Goal: Task Accomplishment & Management: Complete application form

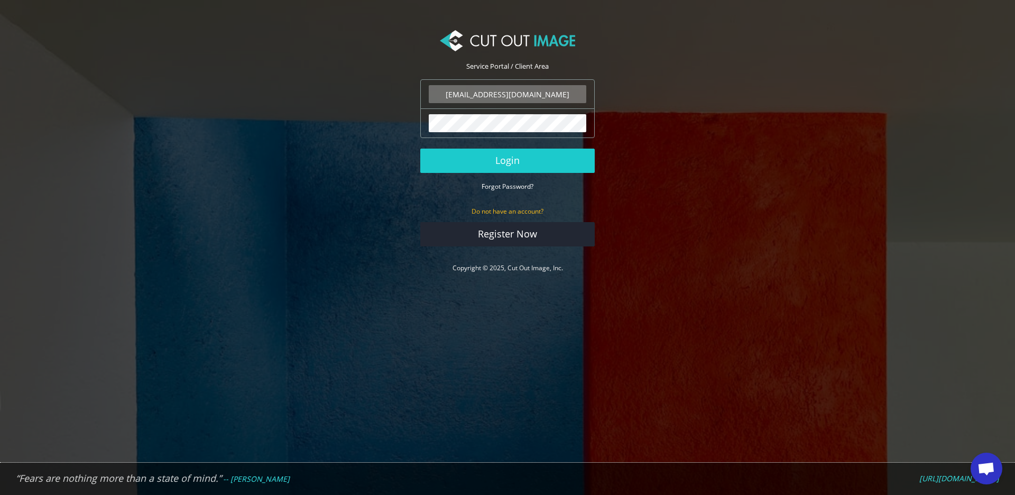
type input "info@noudotten.nl"
click at [507, 160] on button "Login" at bounding box center [507, 161] width 174 height 24
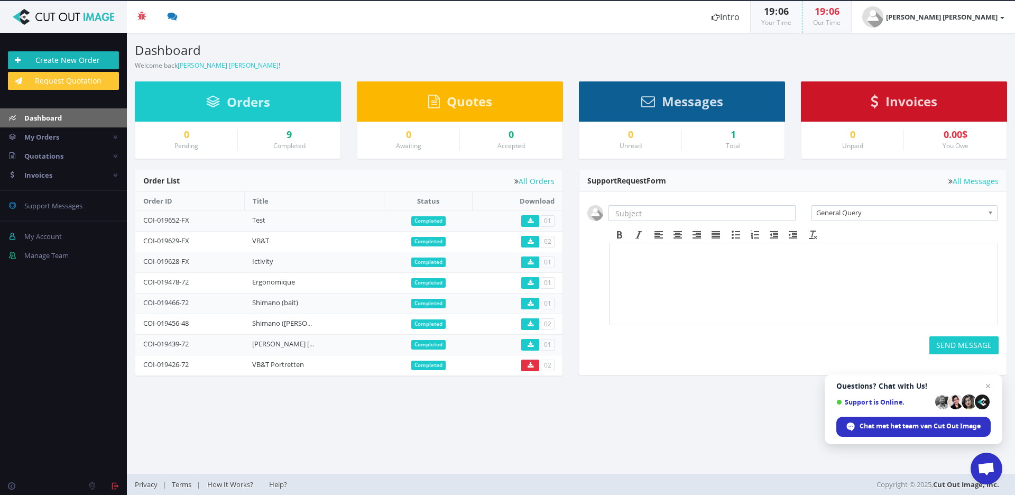
click at [62, 58] on link "Create New Order" at bounding box center [63, 60] width 111 height 18
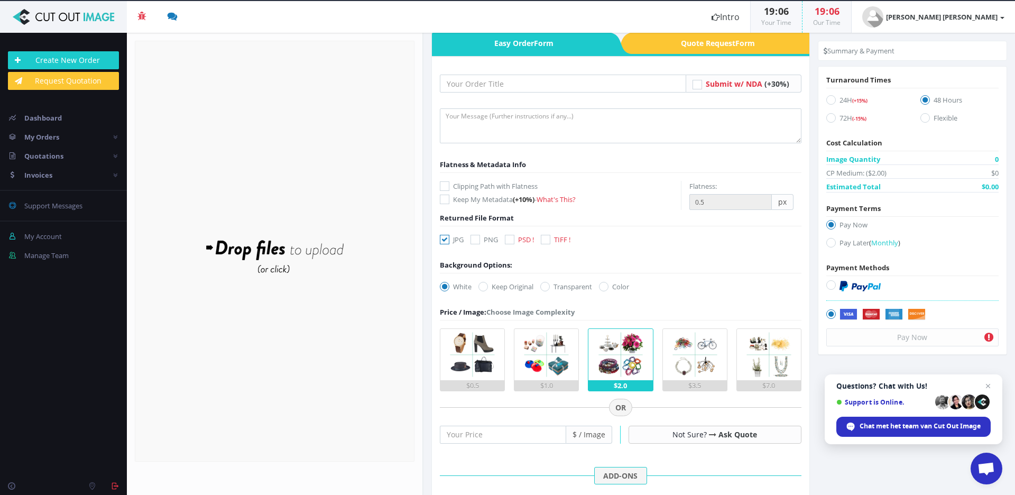
scroll to position [88, 0]
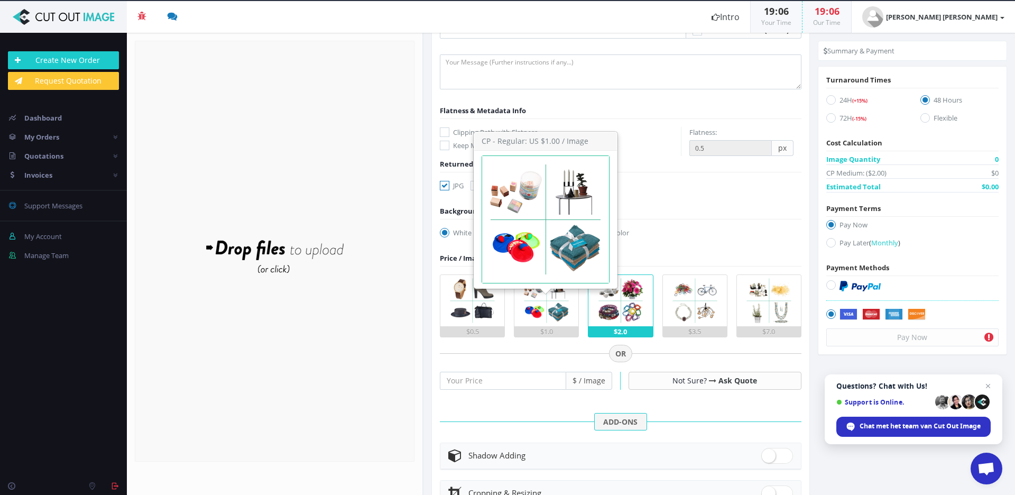
click at [536, 310] on img at bounding box center [546, 300] width 51 height 51
click at [0, 0] on input "$1.0" at bounding box center [0, 0] width 0 height 0
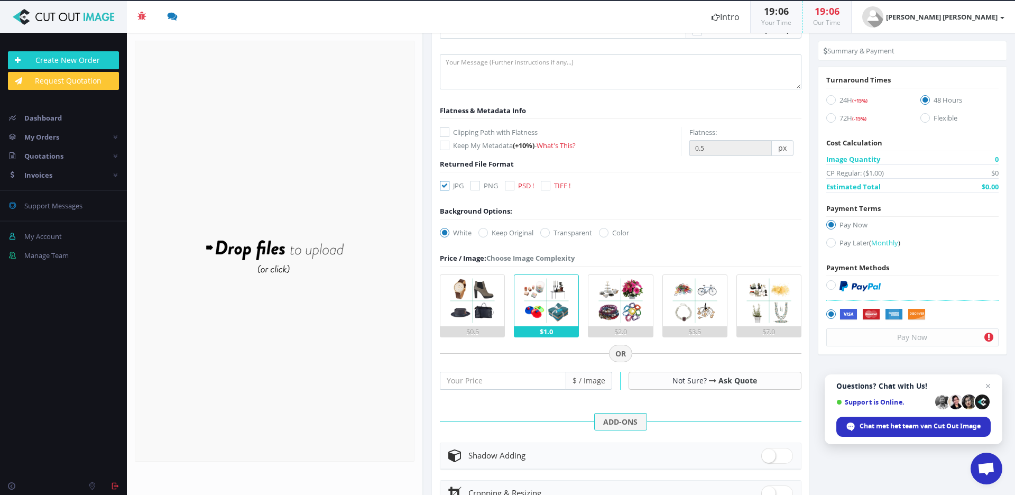
scroll to position [287, 0]
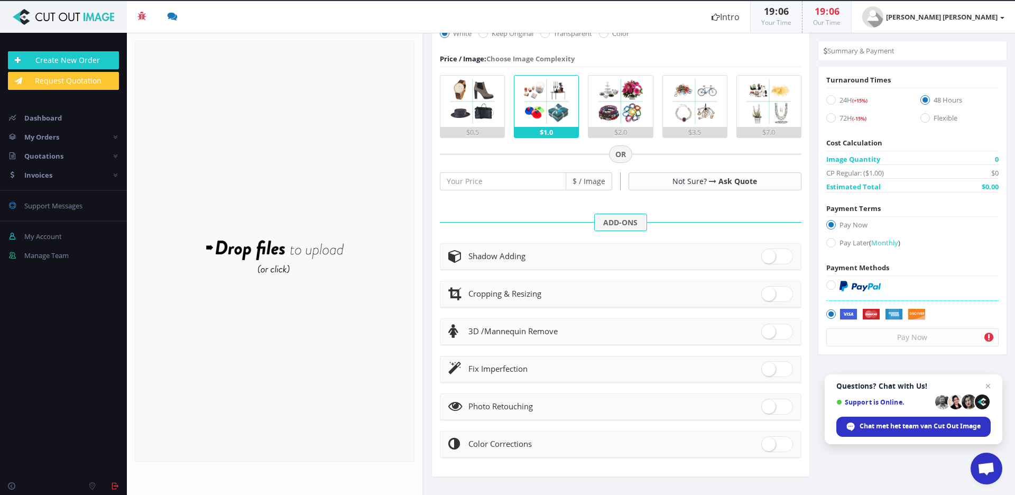
click at [618, 257] on div "Shadow Adding" at bounding box center [620, 256] width 345 height 15
click at [768, 257] on span at bounding box center [777, 256] width 32 height 16
click at [768, 257] on input "checkbox" at bounding box center [764, 254] width 7 height 7
checkbox input "true"
radio input "true"
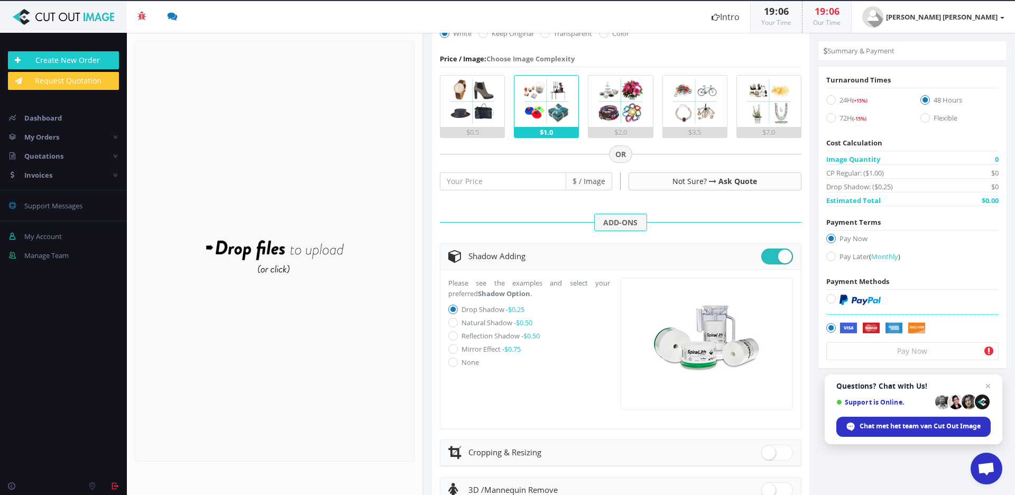
scroll to position [330, 0]
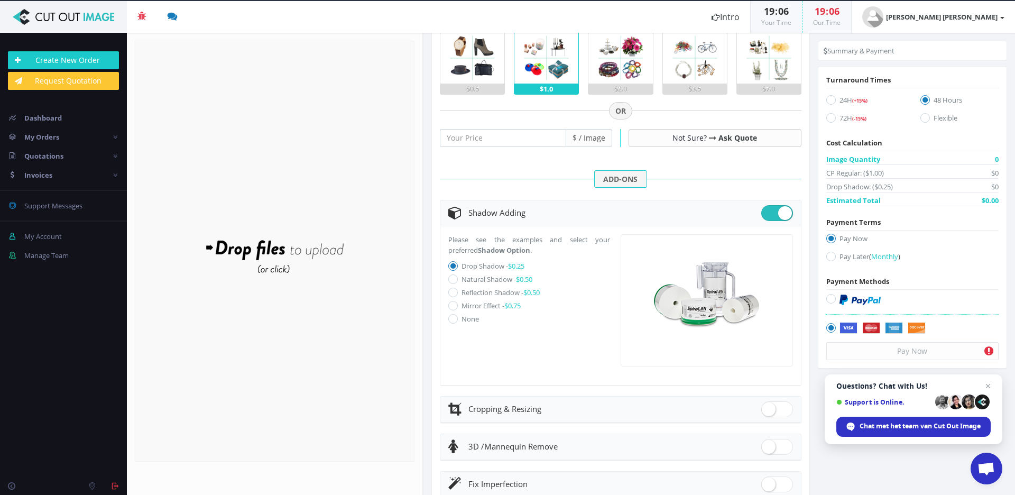
click at [475, 277] on label "Natural Shadow - $0.50" at bounding box center [496, 279] width 71 height 10
click at [458, 277] on input "Natural Shadow - $0.50" at bounding box center [454, 279] width 7 height 7
radio input "true"
click at [469, 318] on label "None" at bounding box center [469, 319] width 17 height 10
click at [458, 318] on input "None" at bounding box center [454, 319] width 7 height 7
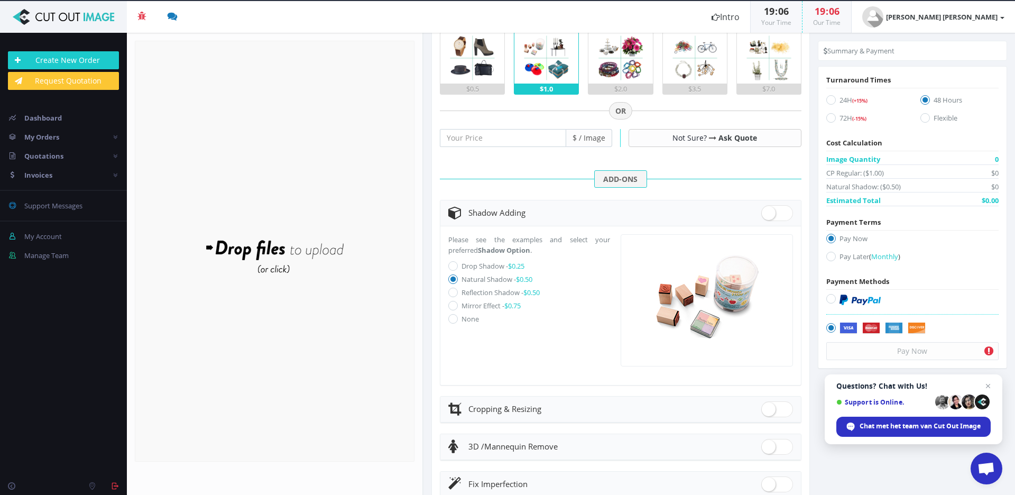
radio input "true"
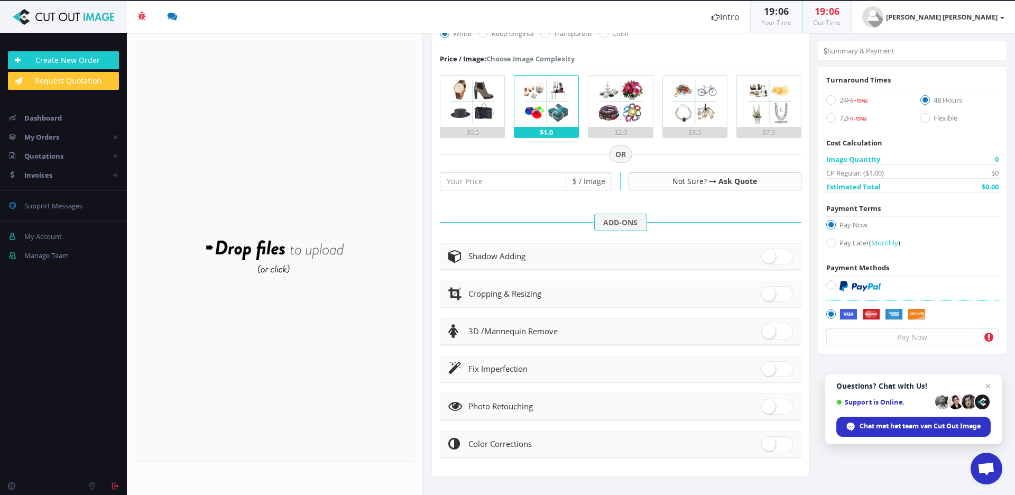
click at [777, 256] on span at bounding box center [777, 256] width 32 height 16
click at [768, 256] on input "checkbox" at bounding box center [764, 254] width 7 height 7
checkbox input "true"
radio input "true"
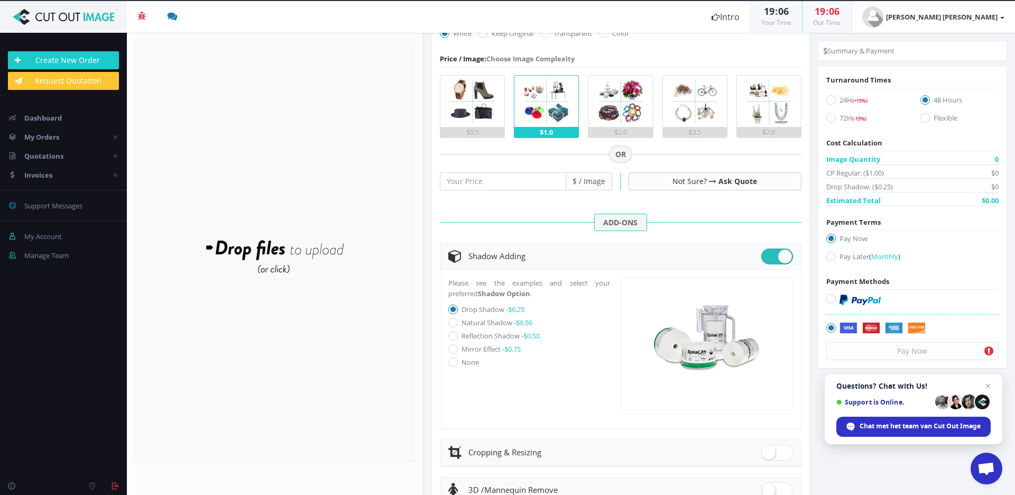
scroll to position [301, 0]
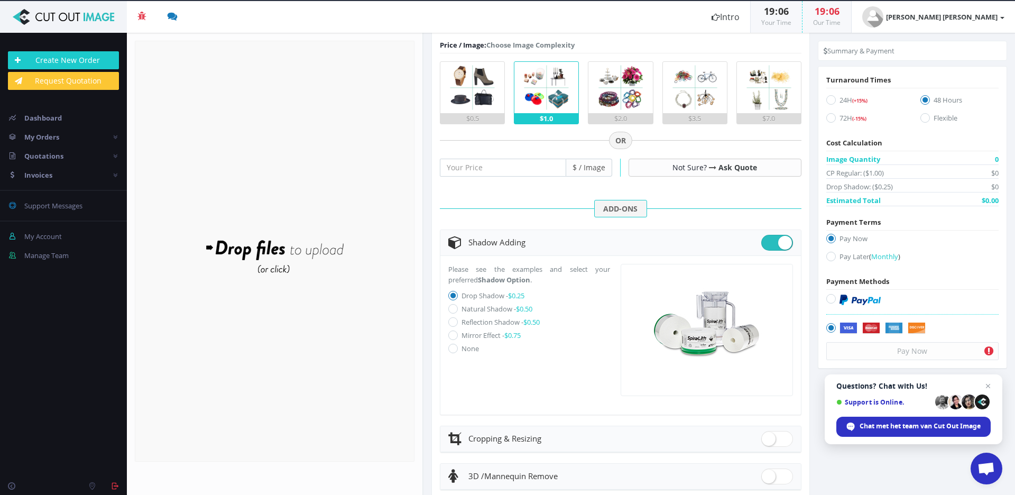
click at [480, 307] on label "Natural Shadow - $0.50" at bounding box center [496, 309] width 71 height 10
click at [458, 307] on input "Natural Shadow - $0.50" at bounding box center [454, 308] width 7 height 7
radio input "true"
click at [477, 321] on label "Reflection Shadow - $0.50" at bounding box center [500, 322] width 78 height 10
click at [458, 321] on input "Reflection Shadow - $0.50" at bounding box center [454, 322] width 7 height 7
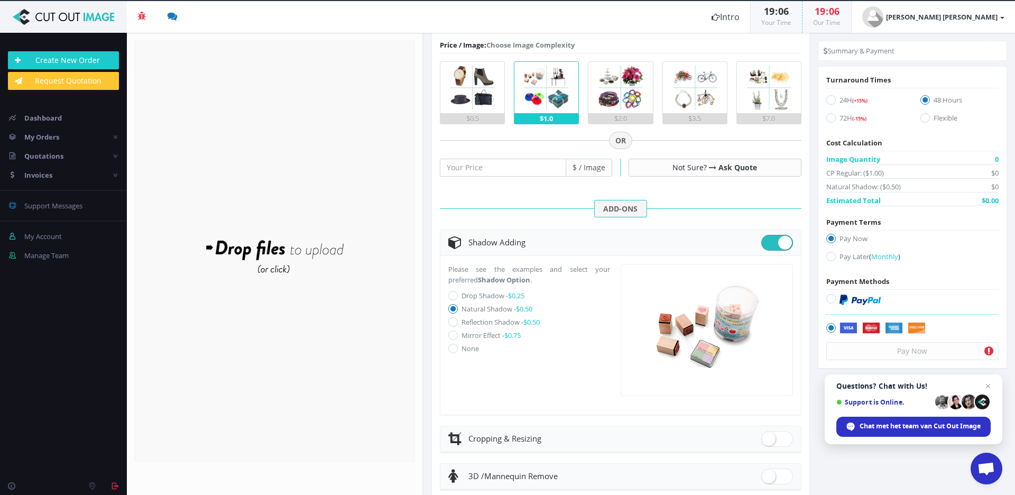
radio input "true"
click at [477, 339] on label "Mirror Effect - $0.75" at bounding box center [490, 335] width 59 height 10
click at [458, 339] on input "Mirror Effect - $0.75" at bounding box center [454, 335] width 7 height 7
radio input "true"
click at [475, 319] on label "Reflection Shadow - $0.50" at bounding box center [500, 322] width 78 height 10
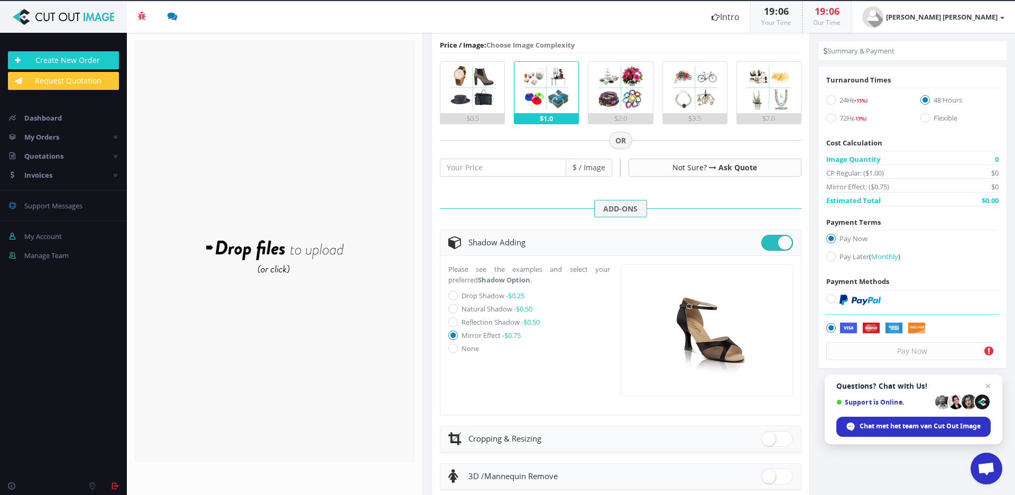
click at [458, 319] on input "Reflection Shadow - $0.50" at bounding box center [454, 322] width 7 height 7
radio input "true"
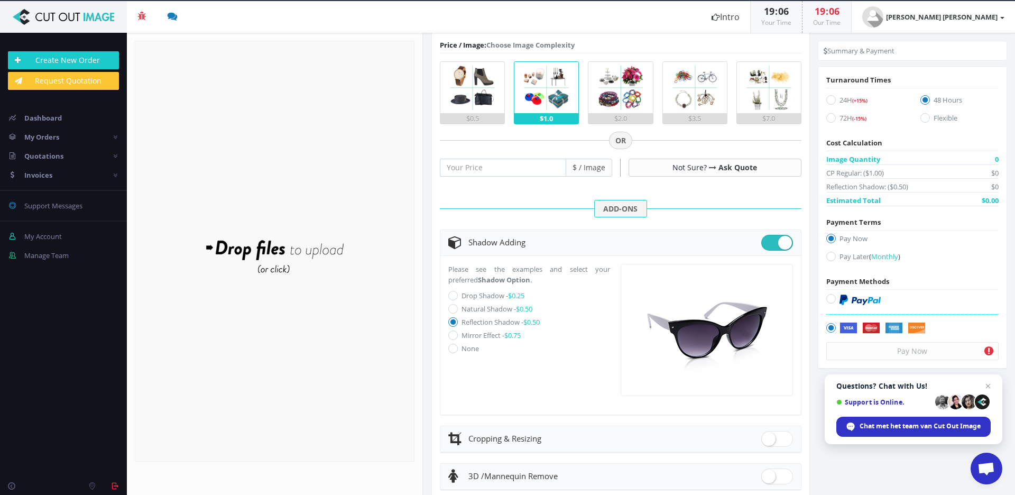
click at [479, 307] on label "Natural Shadow - $0.50" at bounding box center [496, 309] width 71 height 10
click at [458, 307] on input "Natural Shadow - $0.50" at bounding box center [454, 308] width 7 height 7
radio input "true"
click at [480, 294] on label "Drop Shadow - $0.25" at bounding box center [492, 296] width 63 height 10
click at [458, 294] on input "Drop Shadow - $0.25" at bounding box center [454, 295] width 7 height 7
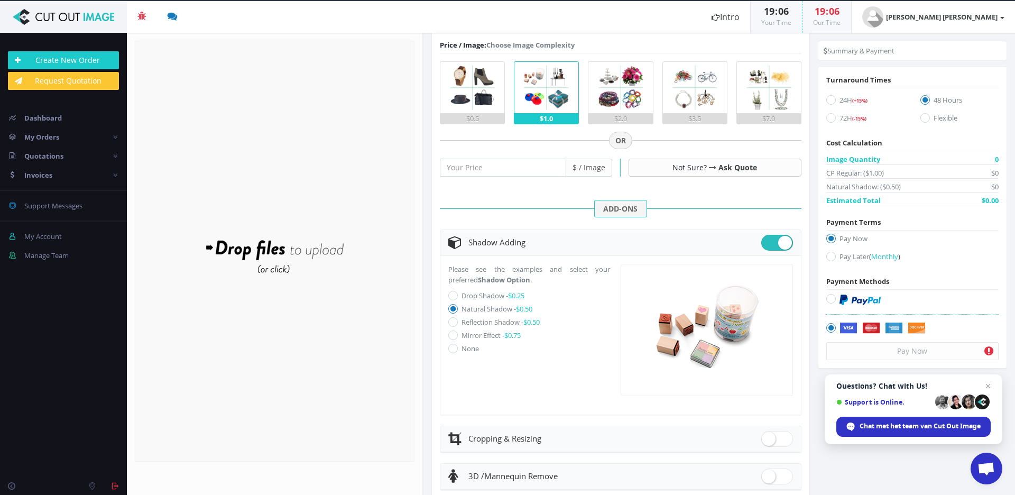
radio input "true"
click at [485, 309] on label "Natural Shadow - $0.50" at bounding box center [496, 309] width 71 height 10
click at [458, 309] on input "Natural Shadow - $0.50" at bounding box center [454, 308] width 7 height 7
radio input "true"
click at [474, 298] on label "Drop Shadow - $0.25" at bounding box center [492, 296] width 63 height 10
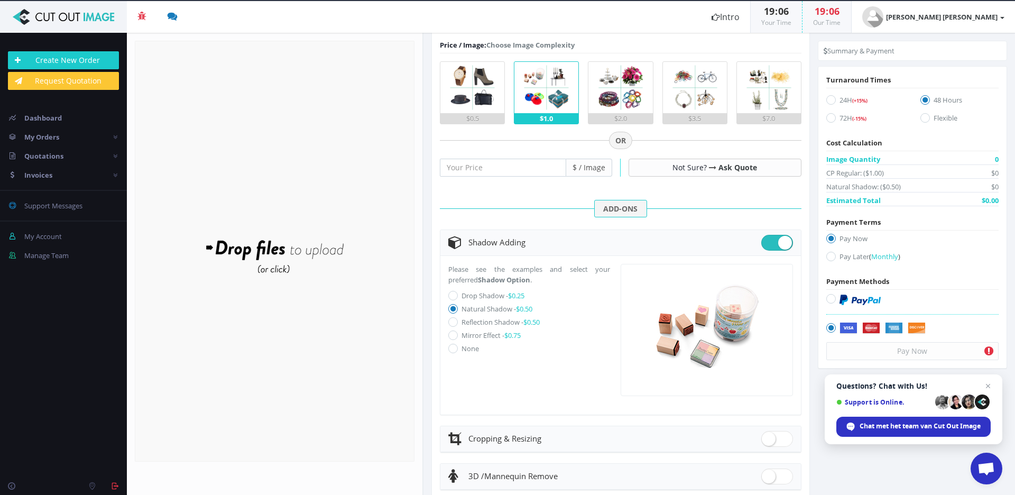
click at [458, 298] on input "Drop Shadow - $0.25" at bounding box center [454, 295] width 7 height 7
radio input "true"
click at [465, 309] on label "Natural Shadow - $0.50" at bounding box center [496, 309] width 71 height 10
click at [458, 309] on input "Natural Shadow - $0.50" at bounding box center [454, 308] width 7 height 7
radio input "true"
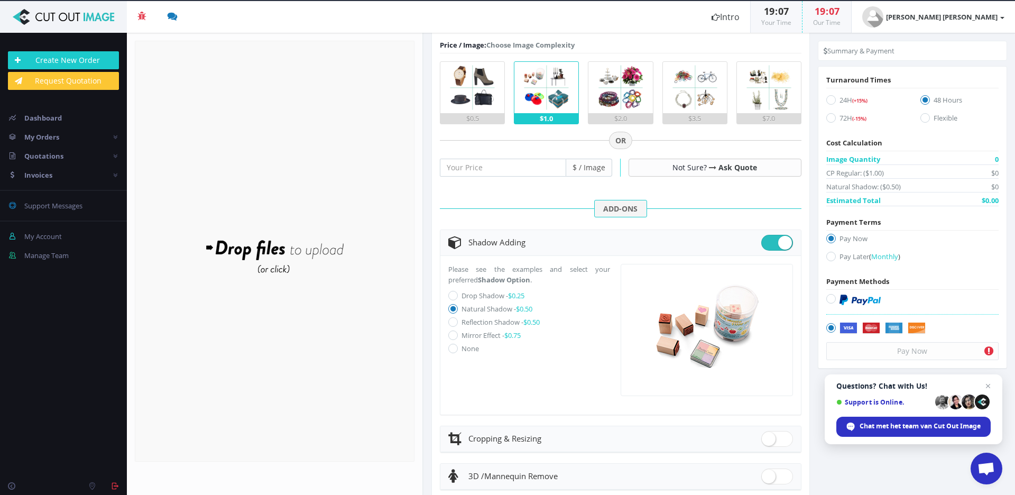
click at [478, 304] on label "Natural Shadow - $0.50" at bounding box center [496, 309] width 71 height 10
click at [458, 305] on input "Natural Shadow - $0.50" at bounding box center [454, 308] width 7 height 7
drag, startPoint x: 477, startPoint y: 295, endPoint x: 472, endPoint y: 289, distance: 7.9
click at [477, 294] on label "Drop Shadow - $0.25" at bounding box center [492, 296] width 63 height 10
click at [458, 294] on input "Drop Shadow - $0.25" at bounding box center [454, 295] width 7 height 7
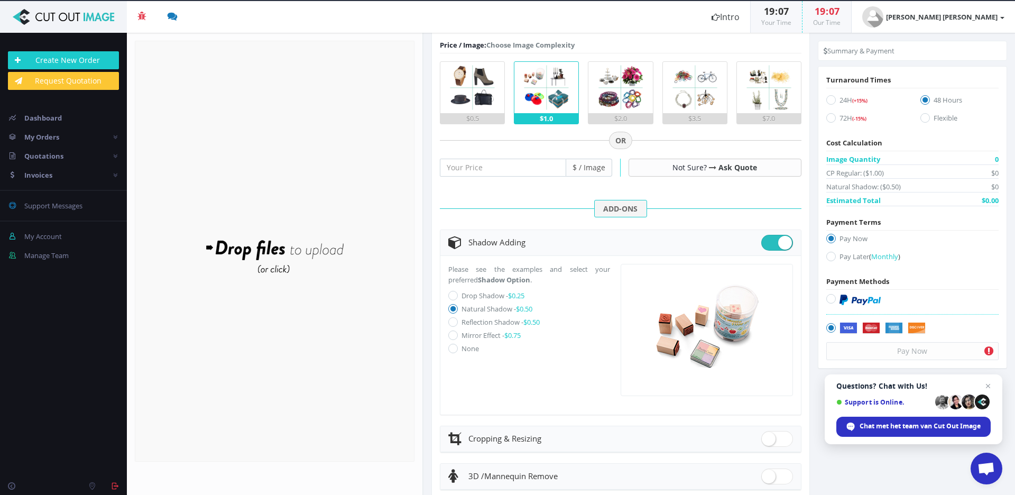
radio input "true"
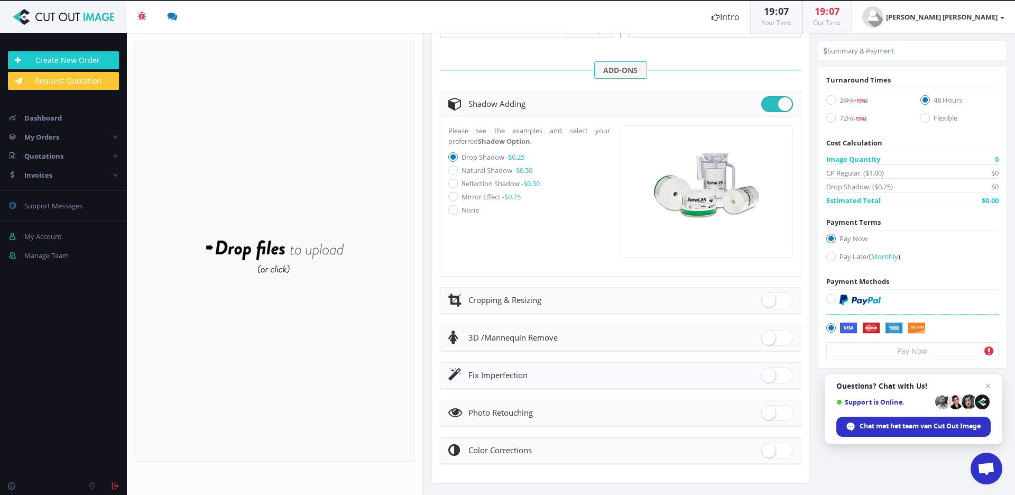
scroll to position [446, 0]
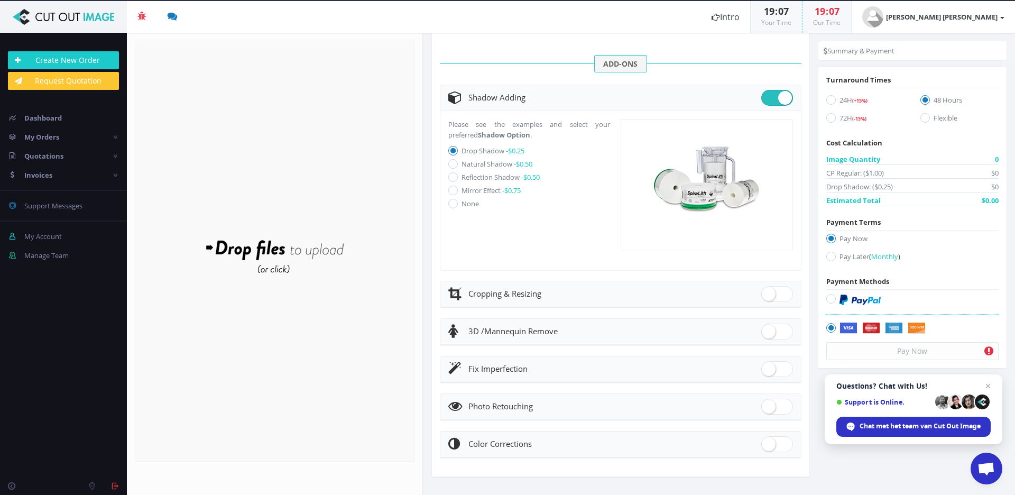
click at [767, 325] on span at bounding box center [777, 331] width 32 height 16
click at [767, 326] on input "checkbox" at bounding box center [764, 329] width 7 height 7
checkbox input "true"
radio input "true"
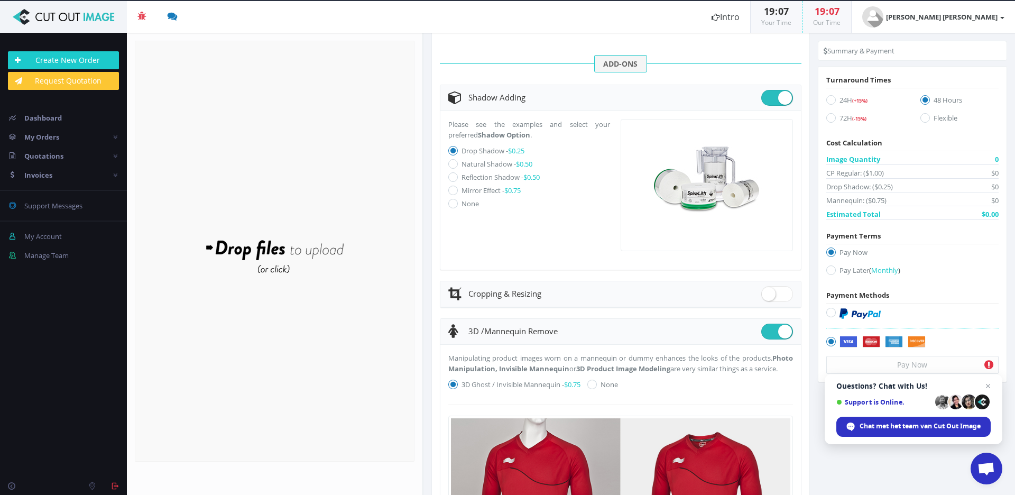
click at [767, 326] on span at bounding box center [777, 331] width 32 height 16
click at [767, 326] on input "checkbox" at bounding box center [764, 329] width 7 height 7
checkbox input "false"
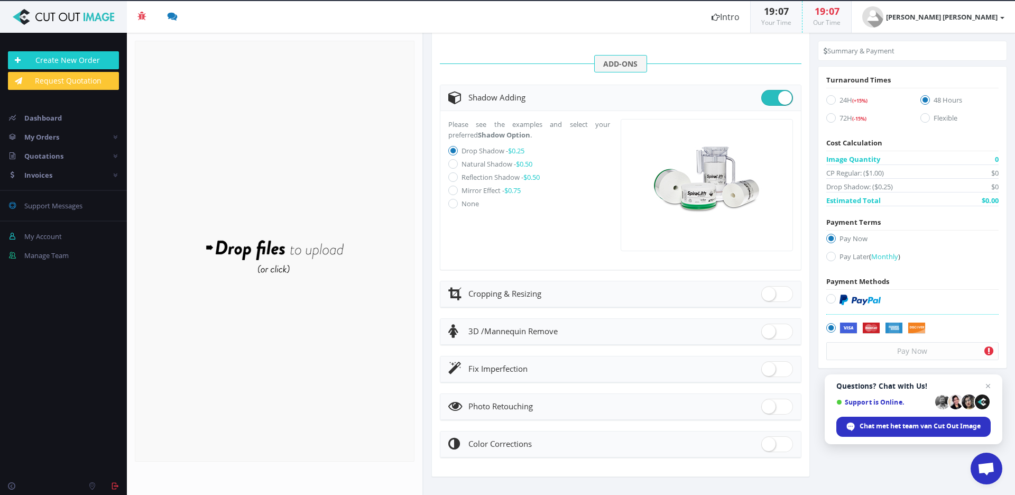
click at [766, 361] on span at bounding box center [777, 369] width 32 height 16
click at [766, 363] on input "checkbox" at bounding box center [764, 366] width 7 height 7
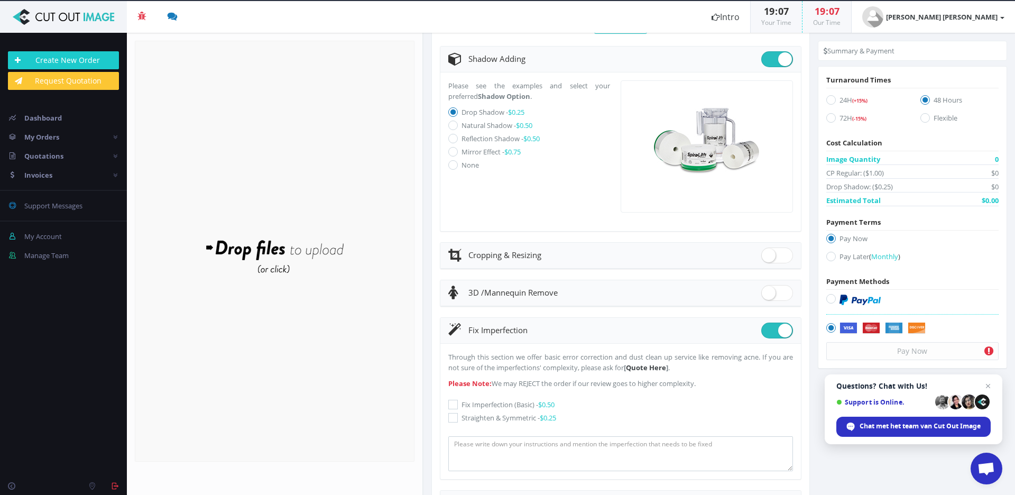
scroll to position [521, 0]
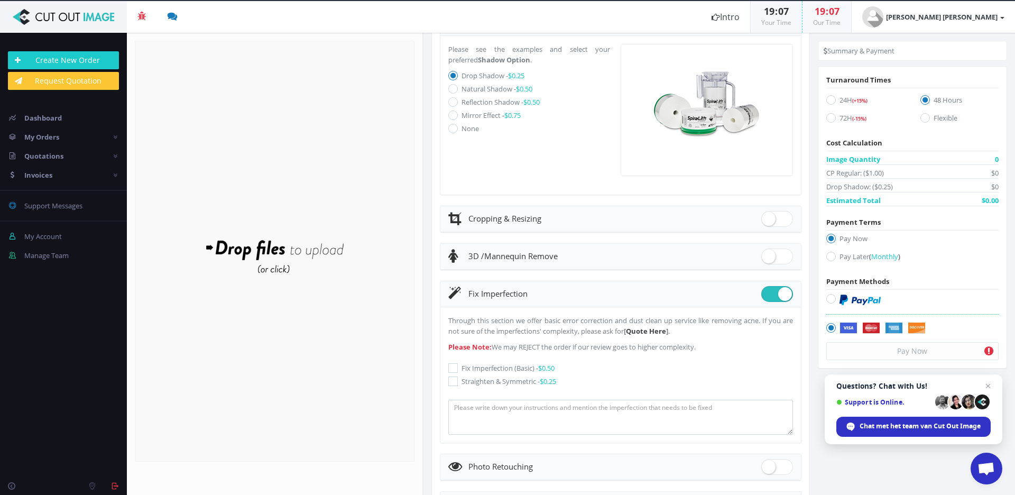
click at [779, 292] on span at bounding box center [777, 294] width 32 height 16
click at [768, 292] on input "checkbox" at bounding box center [764, 291] width 7 height 7
checkbox input "false"
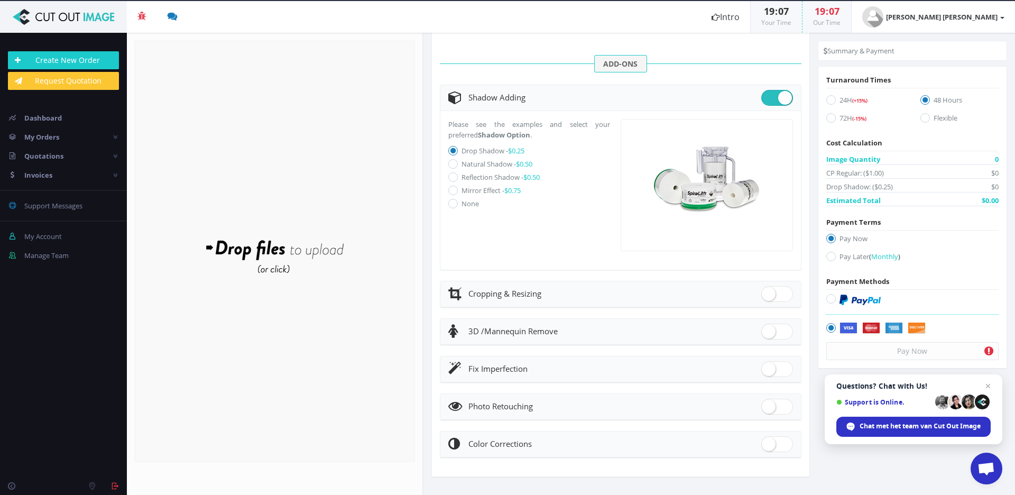
click at [774, 405] on span at bounding box center [777, 406] width 32 height 16
click at [768, 405] on input "checkbox" at bounding box center [764, 404] width 7 height 7
checkbox input "true"
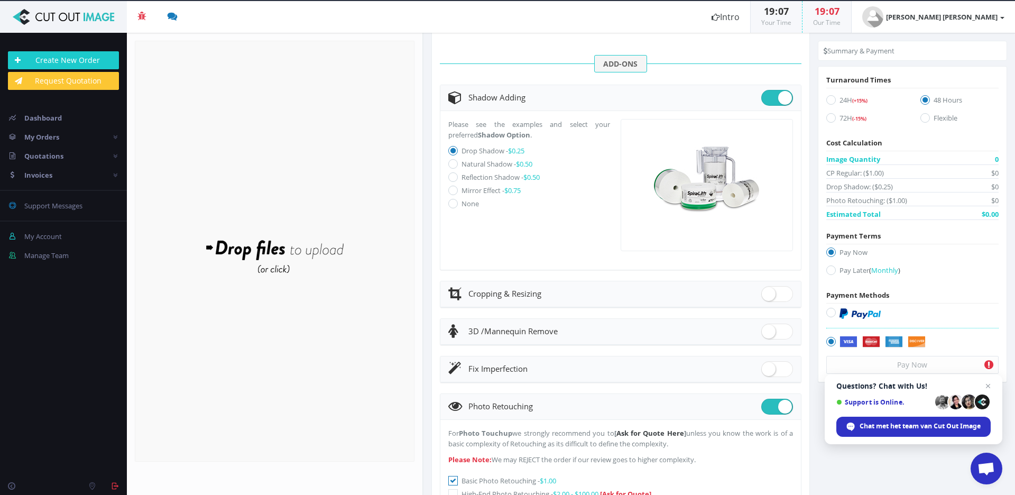
scroll to position [482, 0]
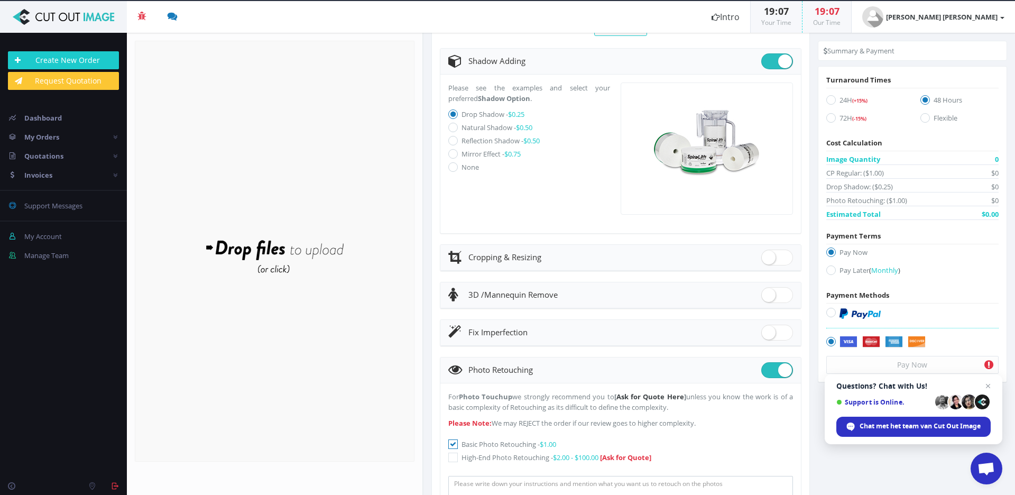
click at [770, 373] on span at bounding box center [777, 370] width 32 height 16
click at [768, 371] on input "checkbox" at bounding box center [764, 367] width 7 height 7
checkbox input "false"
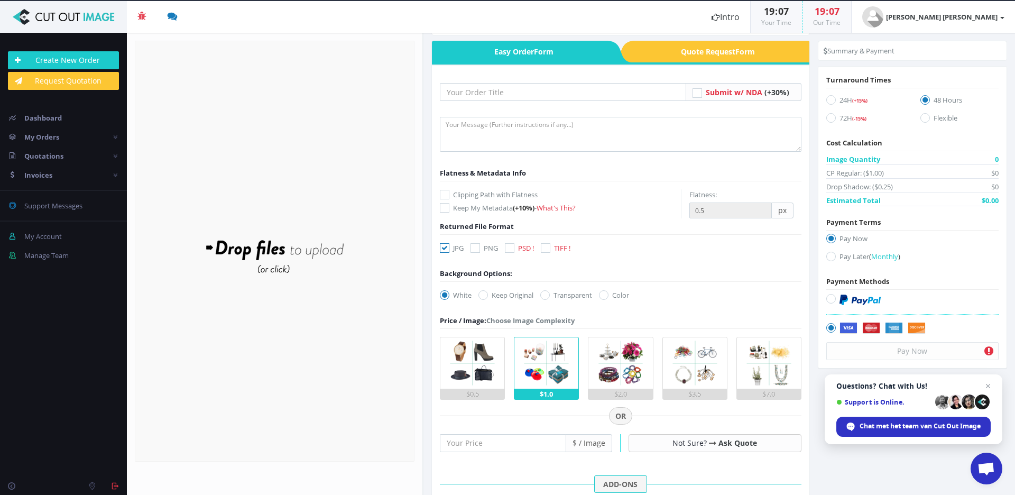
scroll to position [0, 0]
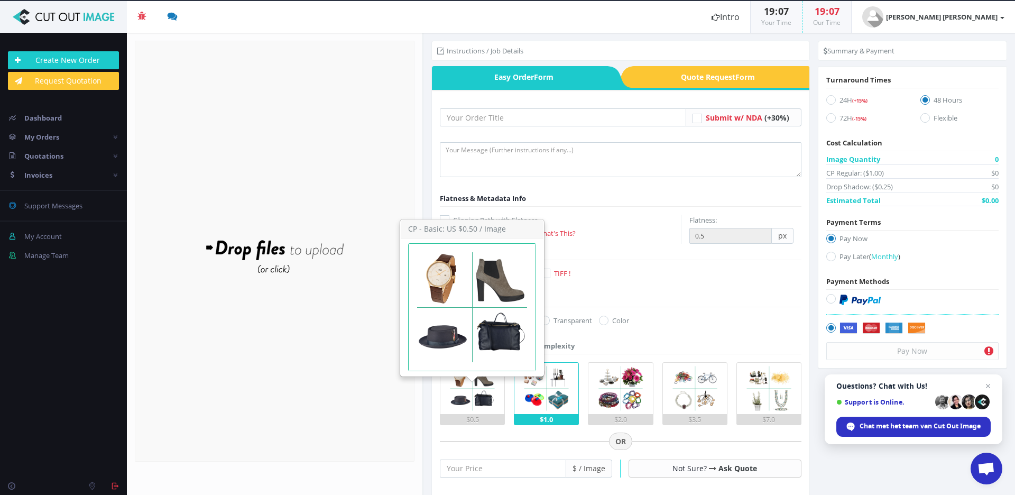
click at [464, 377] on img at bounding box center [472, 388] width 51 height 51
click at [0, 0] on input "$0.5" at bounding box center [0, 0] width 0 height 0
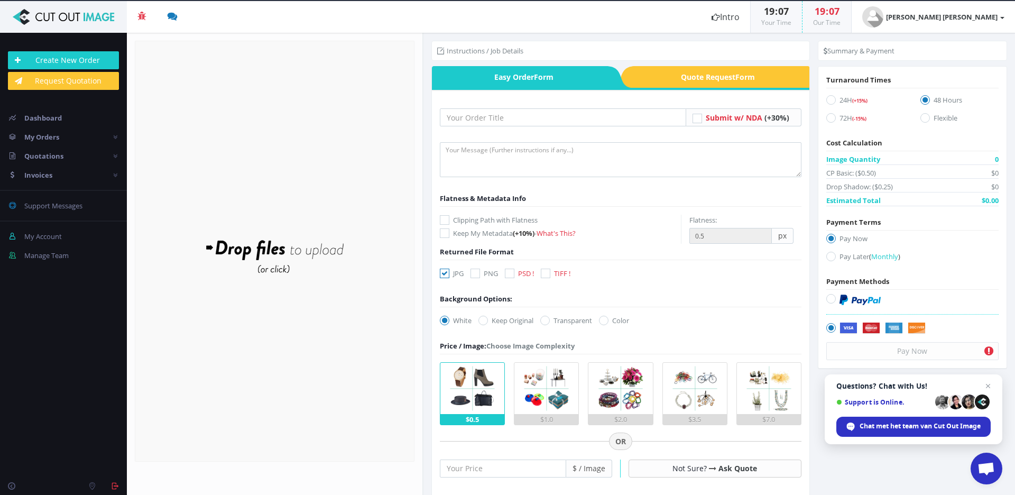
click at [476, 270] on icon at bounding box center [475, 273] width 10 height 10
click at [476, 270] on input "PNG" at bounding box center [476, 273] width 7 height 7
checkbox input "true"
